Goal: Information Seeking & Learning: Learn about a topic

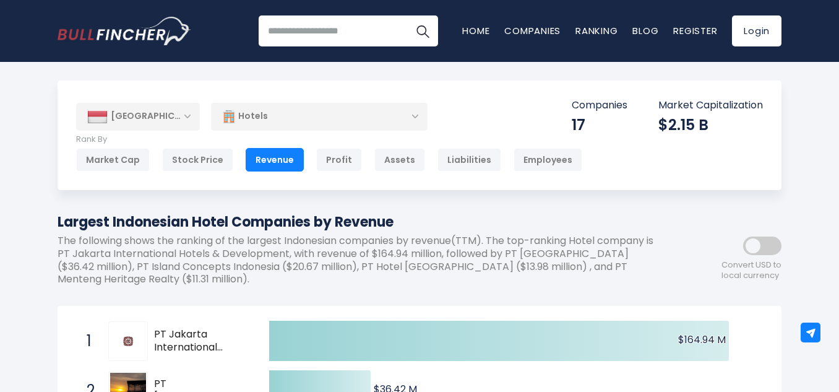
click at [361, 122] on div "Hotels" at bounding box center [319, 116] width 217 height 28
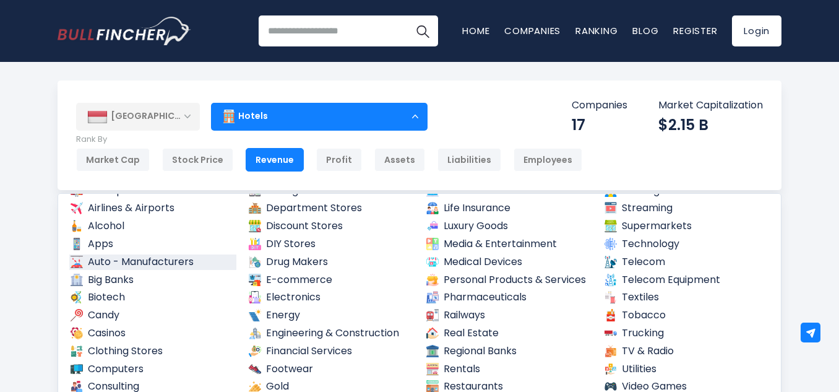
scroll to position [124, 0]
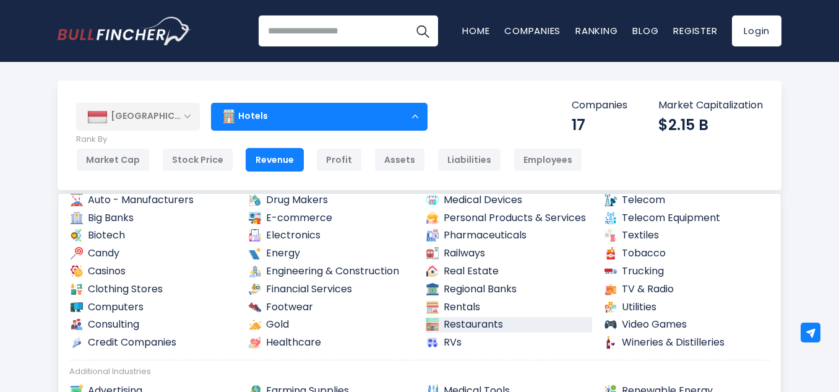
click at [481, 326] on link "Restaurants" at bounding box center [508, 324] width 167 height 15
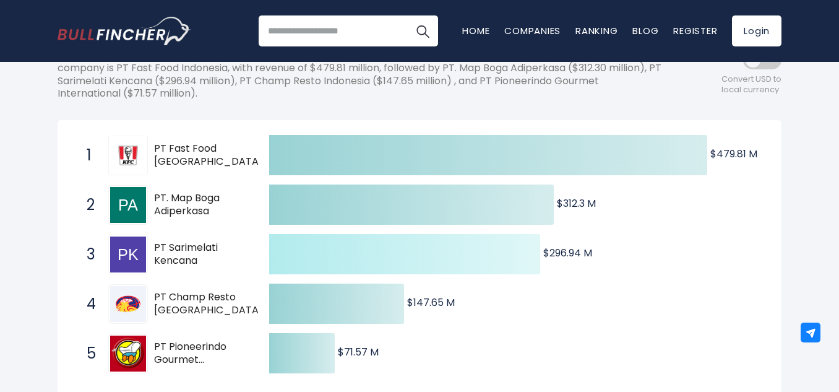
scroll to position [371, 0]
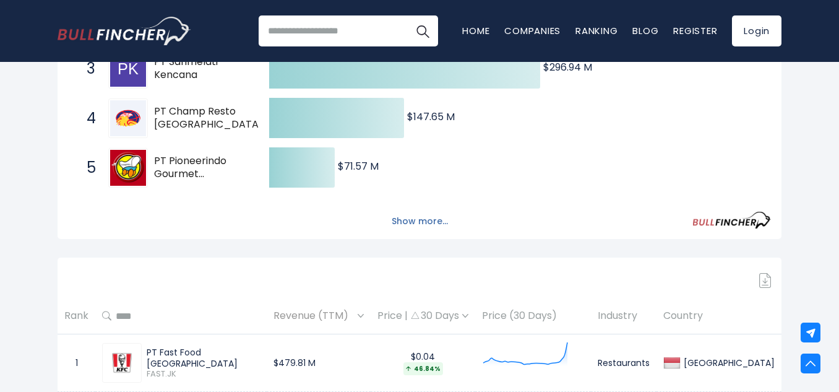
click at [426, 223] on button "Show more..." at bounding box center [419, 221] width 71 height 20
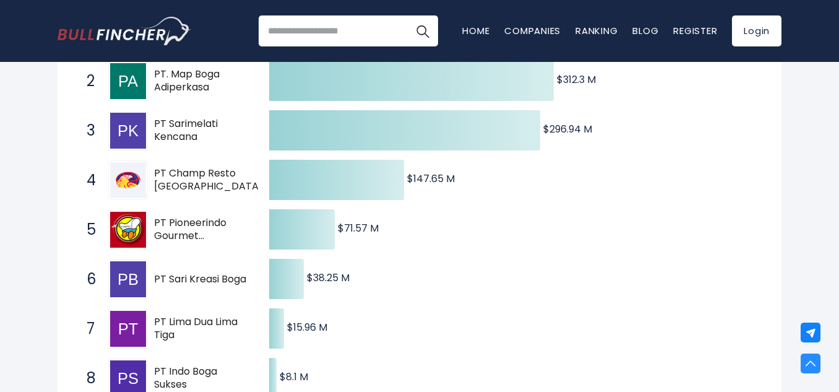
scroll to position [62, 0]
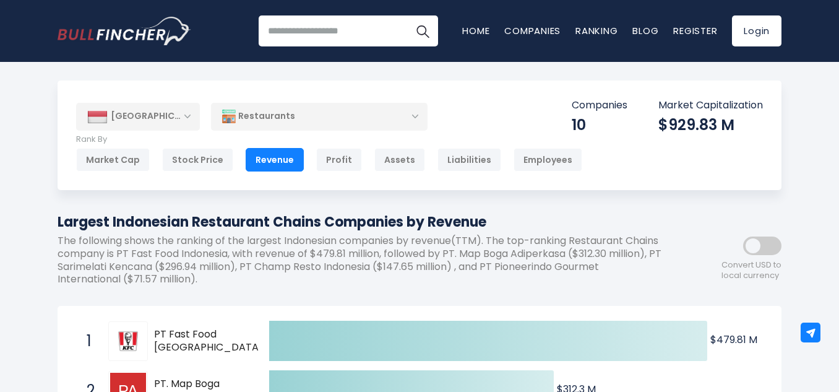
click at [328, 121] on div "Restaurants" at bounding box center [319, 116] width 217 height 28
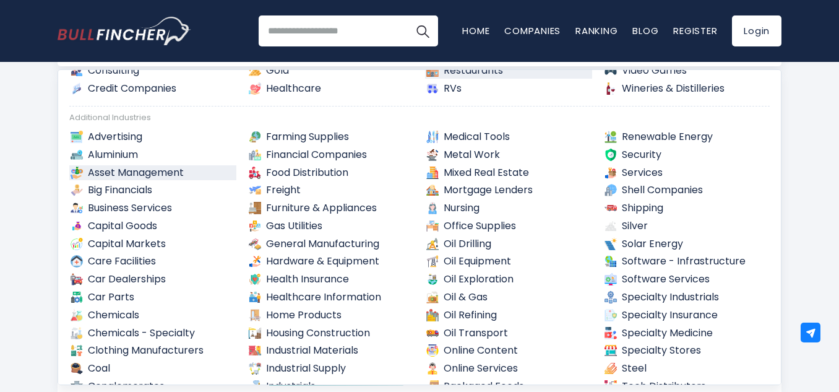
scroll to position [68, 0]
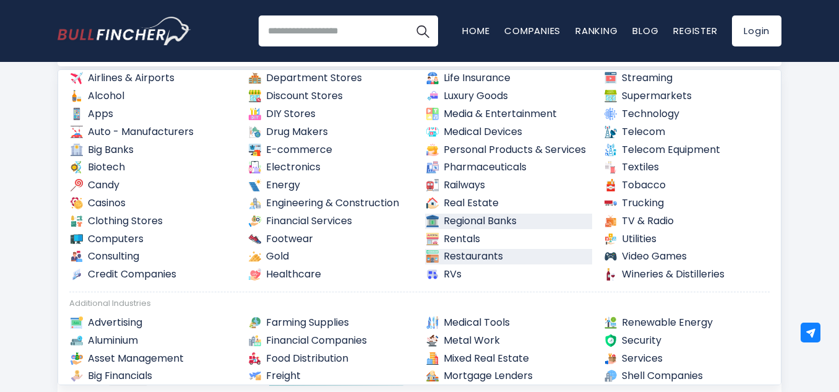
click at [495, 223] on link "Regional Banks" at bounding box center [508, 220] width 167 height 15
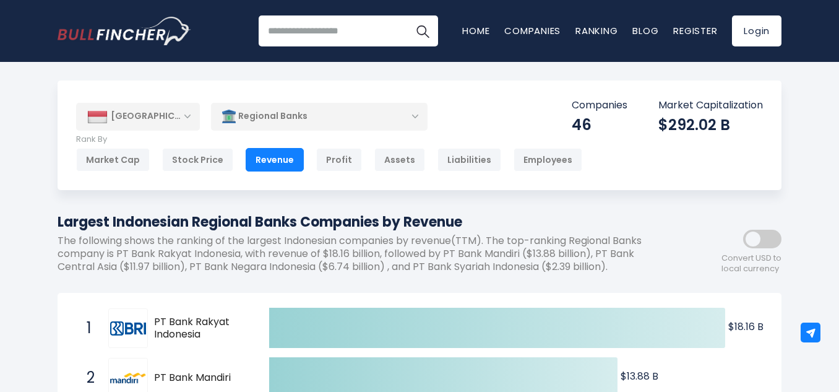
click at [361, 125] on div "Regional Banks" at bounding box center [319, 116] width 217 height 28
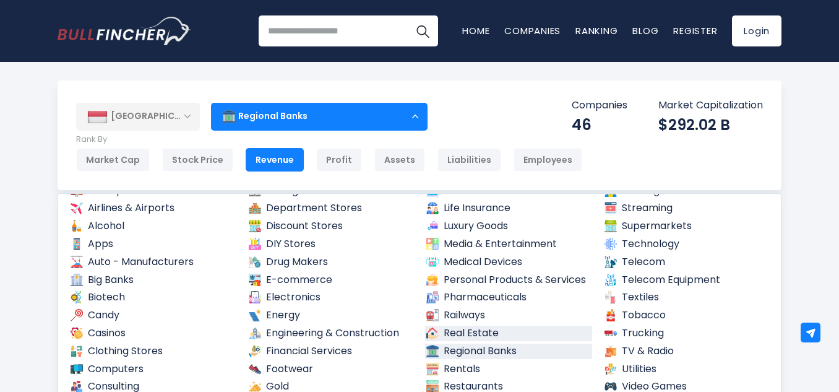
scroll to position [124, 0]
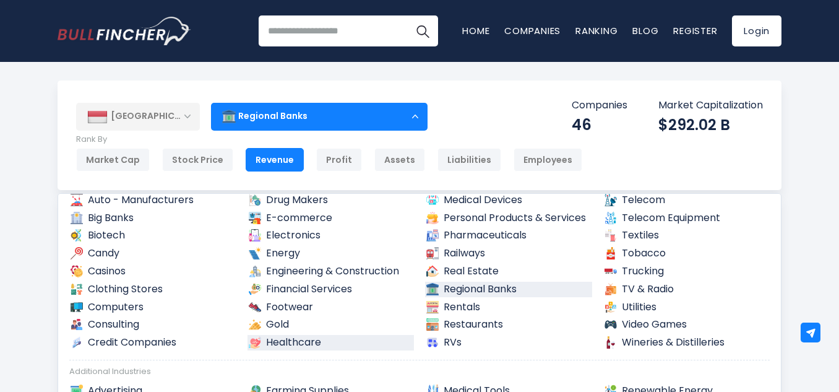
click at [272, 337] on link "Healthcare" at bounding box center [330, 342] width 167 height 15
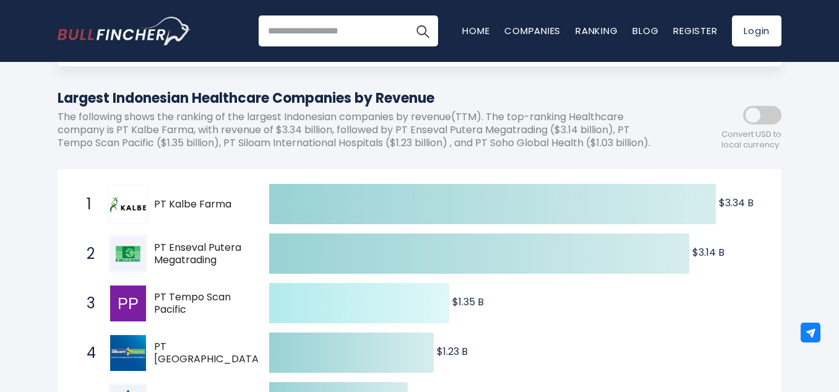
scroll to position [247, 0]
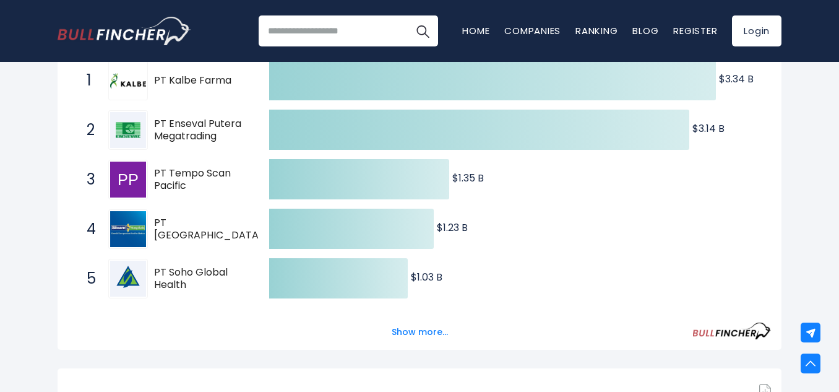
drag, startPoint x: 220, startPoint y: 288, endPoint x: 157, endPoint y: 269, distance: 65.8
click at [157, 269] on span "PT Soho Global Health" at bounding box center [200, 279] width 93 height 26
click at [445, 324] on button "Show more..." at bounding box center [419, 332] width 71 height 20
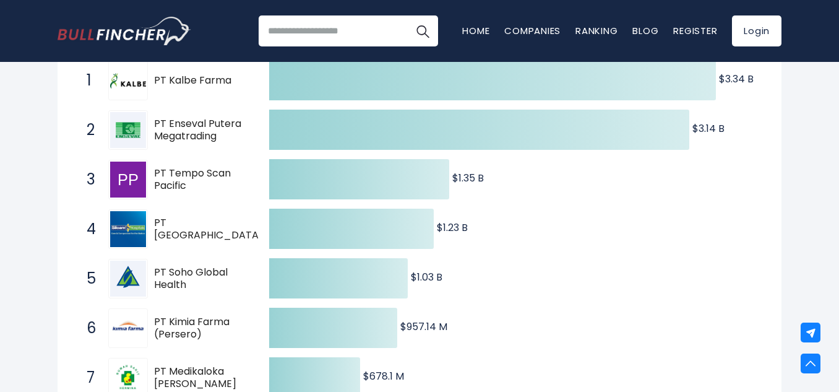
scroll to position [309, 0]
